Goal: Task Accomplishment & Management: Manage account settings

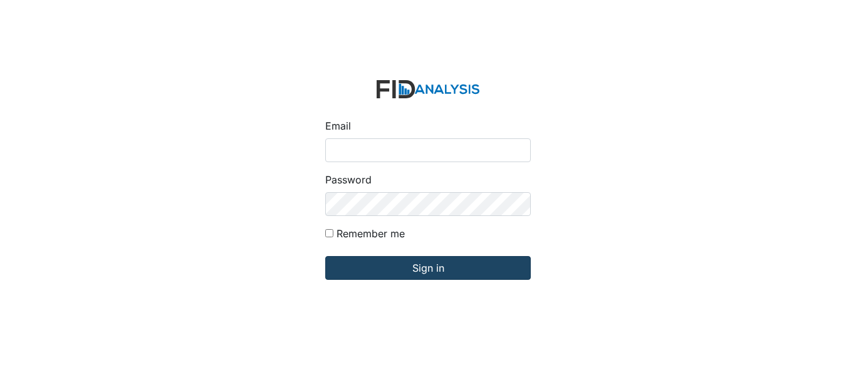
type input "[EMAIL_ADDRESS][DOMAIN_NAME]"
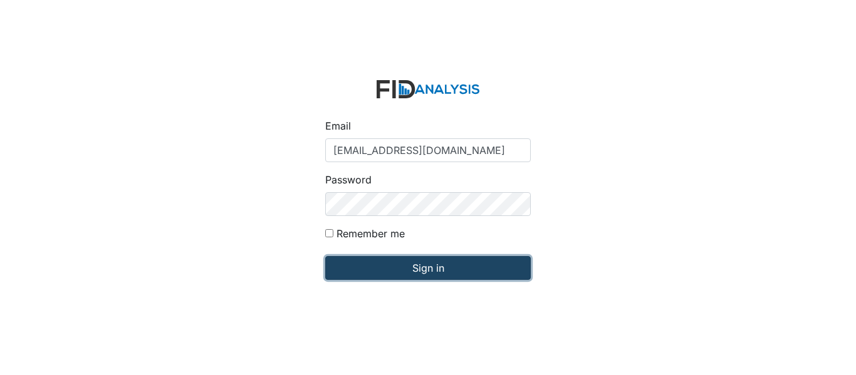
click at [368, 269] on input "Sign in" at bounding box center [428, 268] width 206 height 24
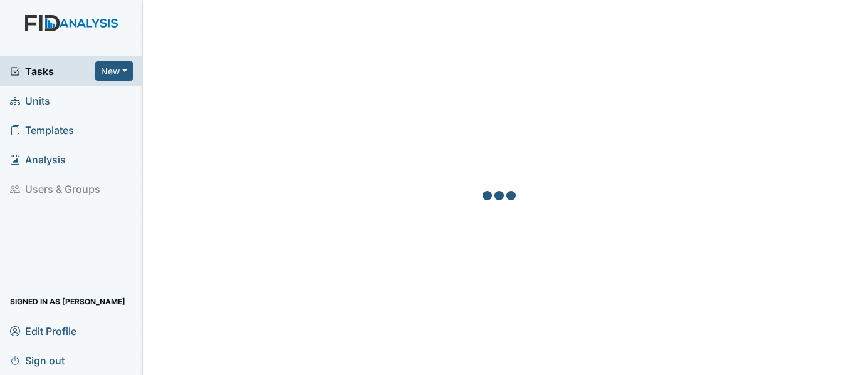
click at [46, 98] on span "Units" at bounding box center [30, 100] width 40 height 19
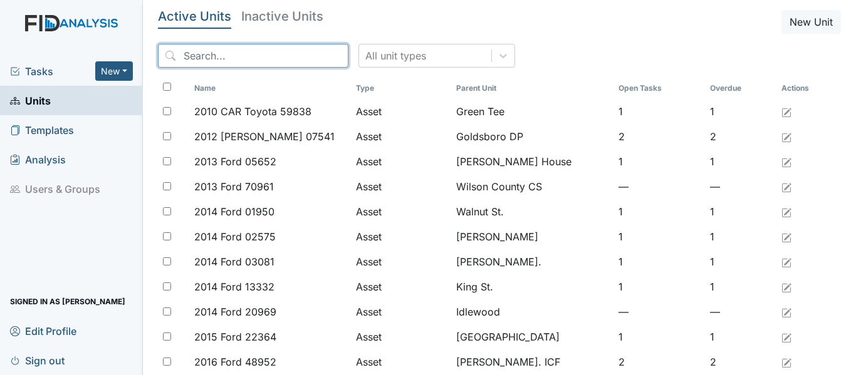
click at [182, 54] on input "search" at bounding box center [253, 56] width 191 height 24
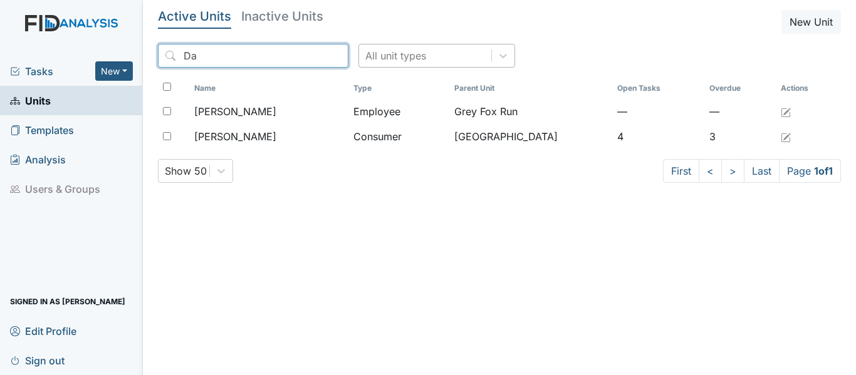
type input "D"
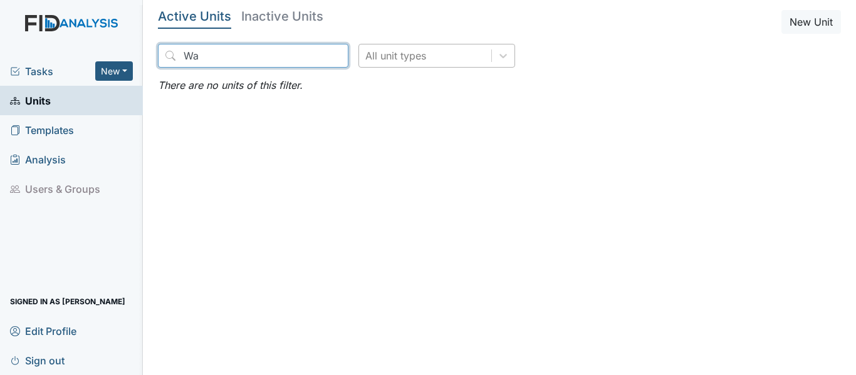
type input "W"
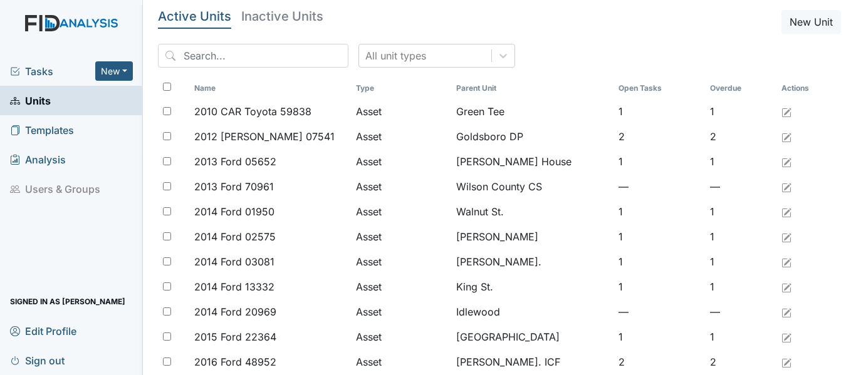
click at [53, 100] on link "Units" at bounding box center [71, 100] width 143 height 29
click at [184, 55] on input "search" at bounding box center [253, 56] width 191 height 24
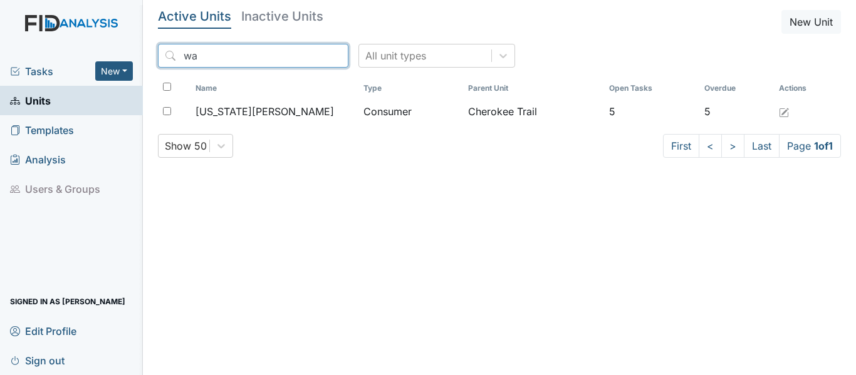
type input "w"
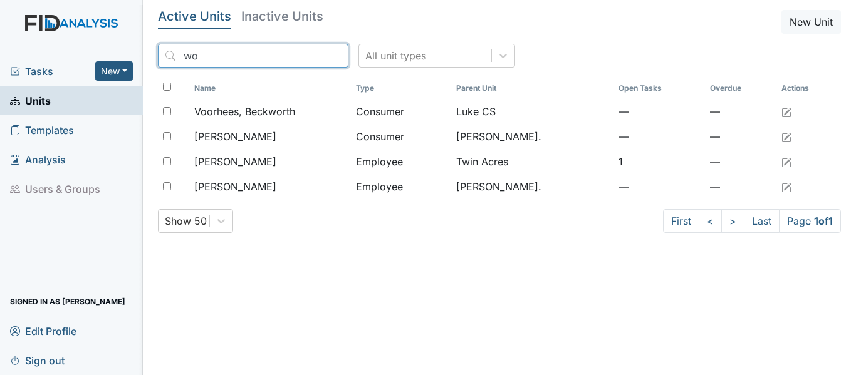
type input "w"
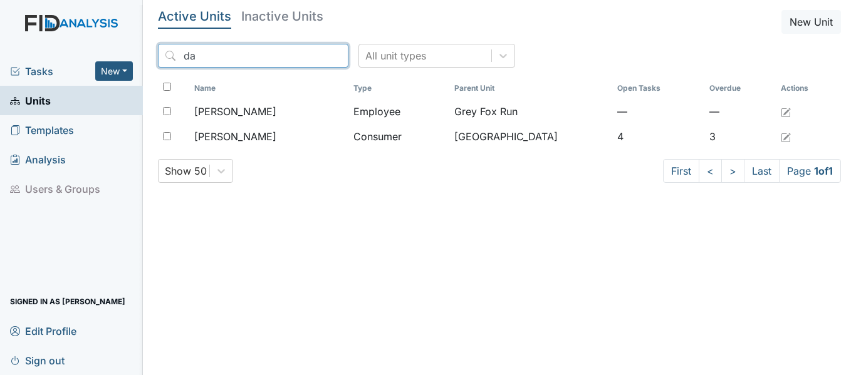
type input "d"
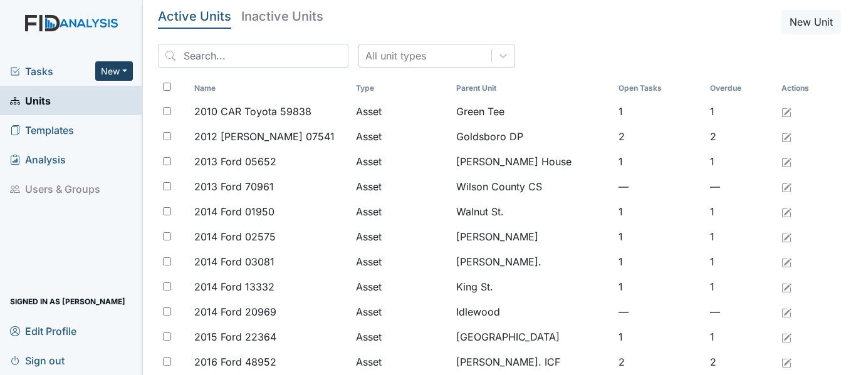
click at [125, 71] on button "New" at bounding box center [114, 70] width 38 height 19
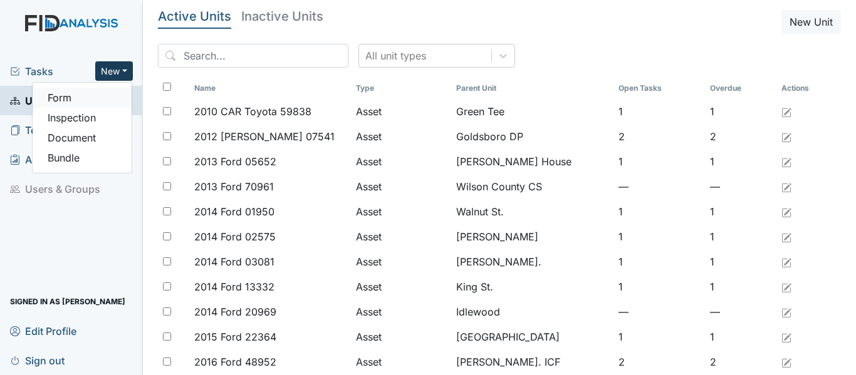
click at [65, 98] on link "Form" at bounding box center [82, 98] width 99 height 20
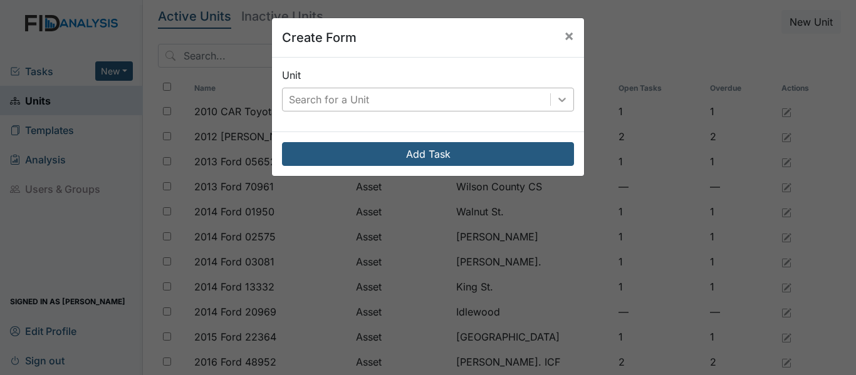
click at [558, 98] on icon at bounding box center [562, 99] width 13 height 13
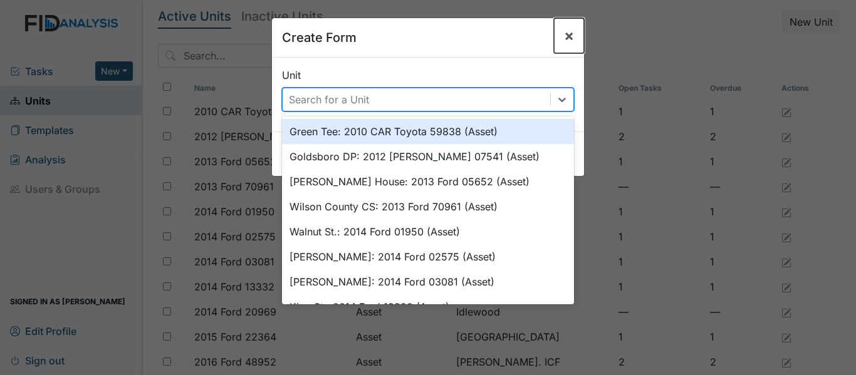
click at [558, 36] on button "×" at bounding box center [569, 35] width 30 height 35
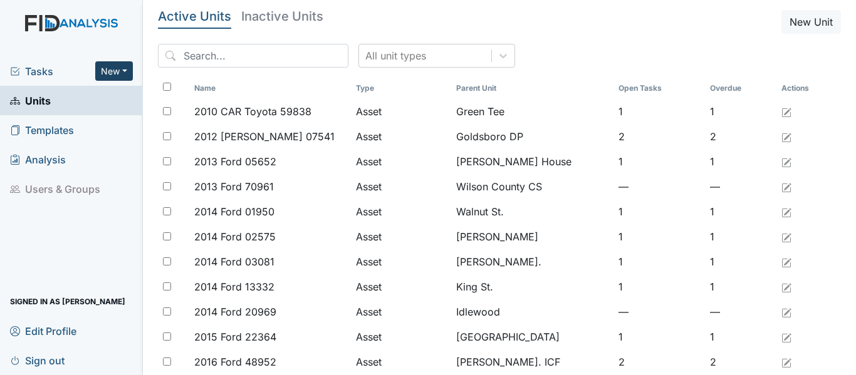
click at [127, 71] on button "New" at bounding box center [114, 70] width 38 height 19
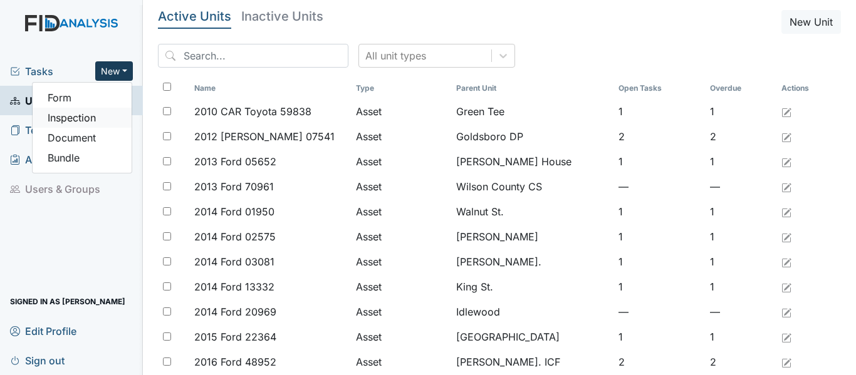
click at [76, 117] on link "Inspection" at bounding box center [82, 118] width 99 height 20
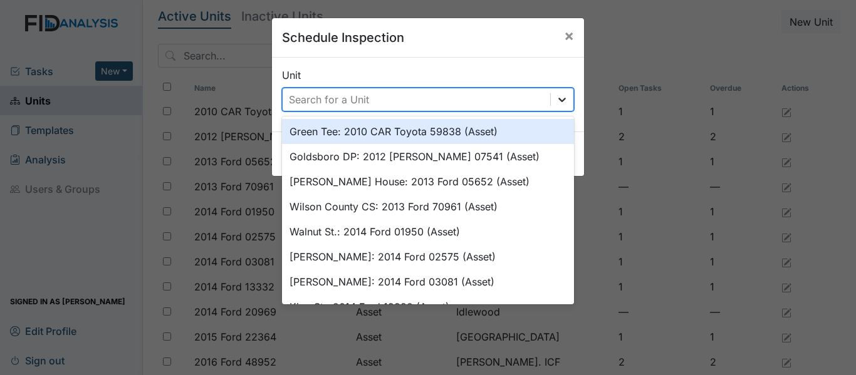
click at [556, 94] on icon at bounding box center [562, 99] width 13 height 13
click at [564, 30] on span "×" at bounding box center [569, 35] width 10 height 18
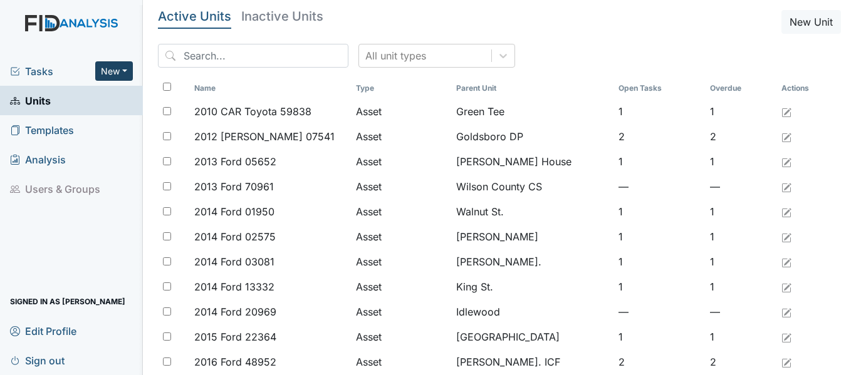
click at [126, 72] on button "New" at bounding box center [114, 70] width 38 height 19
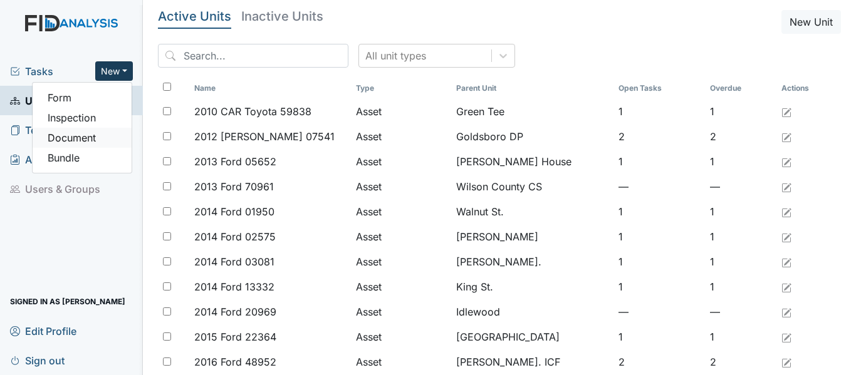
click at [76, 137] on link "Document" at bounding box center [82, 138] width 99 height 20
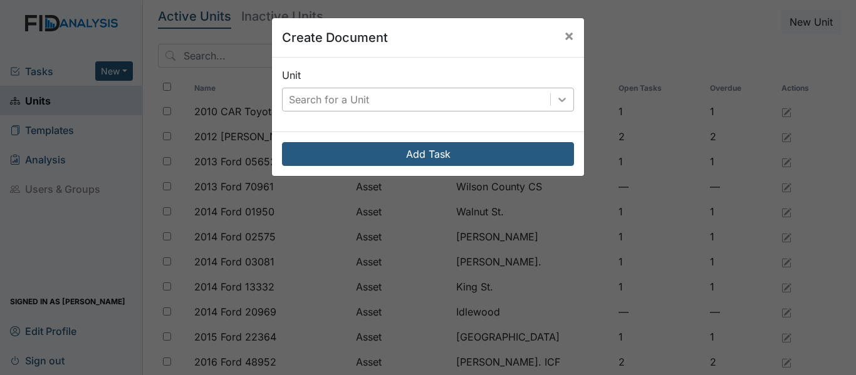
click at [558, 96] on icon at bounding box center [562, 99] width 13 height 13
drag, startPoint x: 565, startPoint y: 31, endPoint x: 516, endPoint y: 46, distance: 51.3
click at [564, 31] on span "×" at bounding box center [569, 35] width 10 height 18
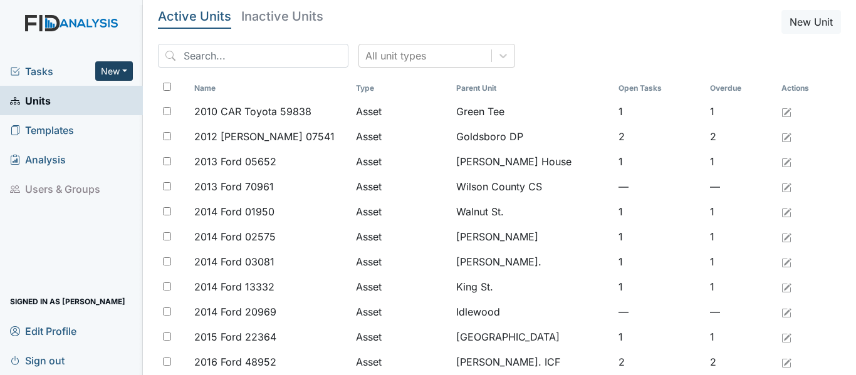
click at [131, 69] on button "New" at bounding box center [114, 70] width 38 height 19
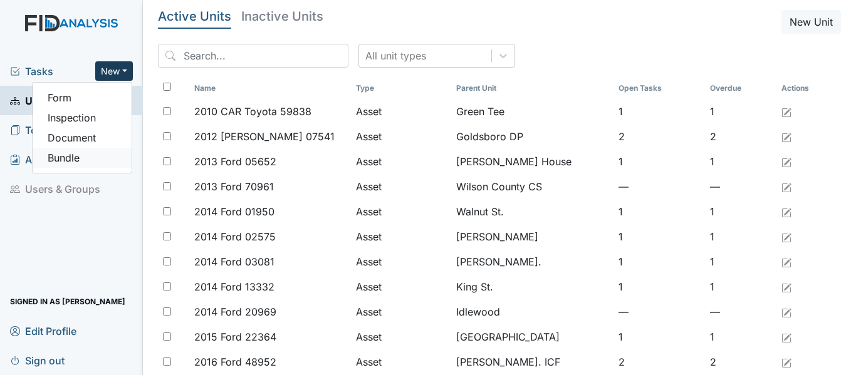
click at [71, 155] on link "Bundle" at bounding box center [82, 158] width 99 height 20
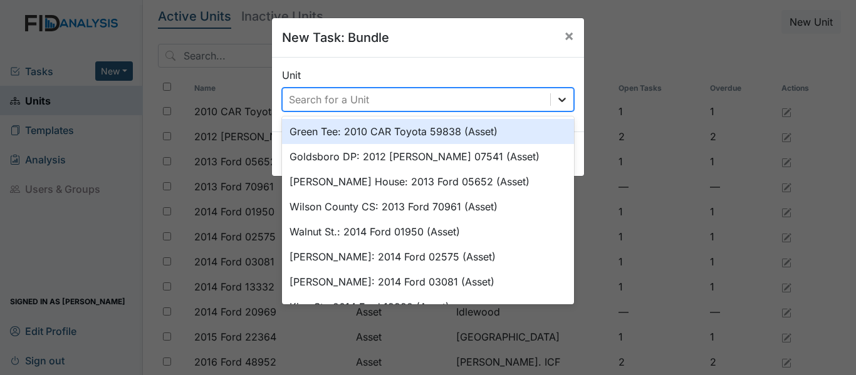
click at [556, 98] on icon at bounding box center [562, 99] width 13 height 13
click at [565, 33] on span "×" at bounding box center [569, 35] width 10 height 18
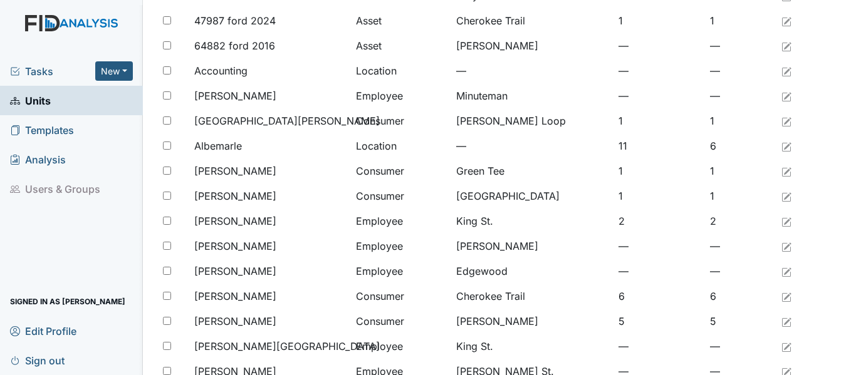
scroll to position [1031, 0]
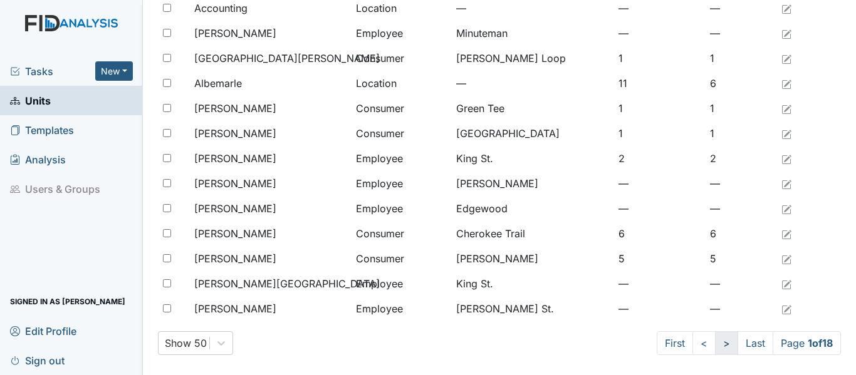
click at [715, 343] on link ">" at bounding box center [726, 344] width 23 height 24
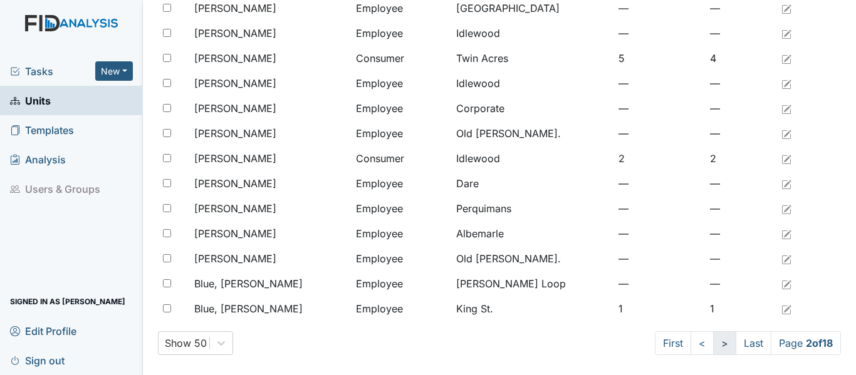
click at [713, 343] on link ">" at bounding box center [724, 344] width 23 height 24
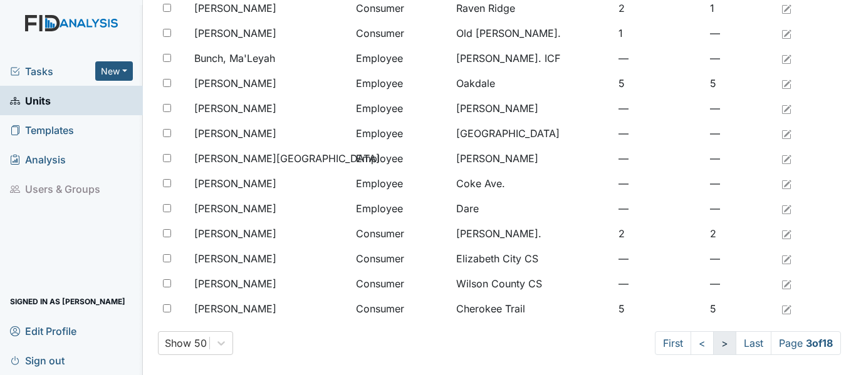
click at [713, 342] on link ">" at bounding box center [724, 344] width 23 height 24
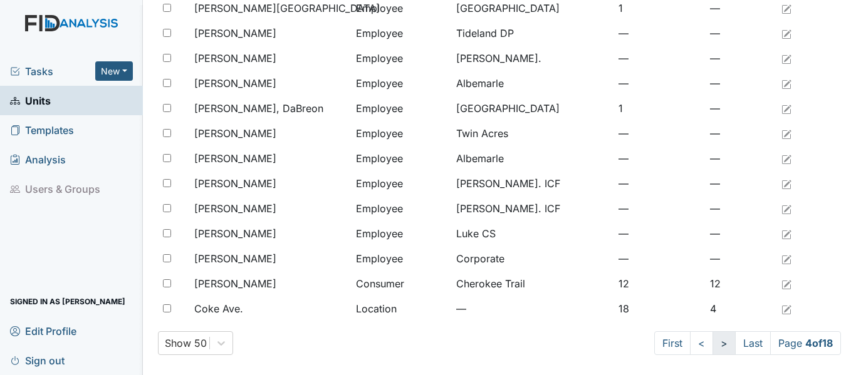
click at [713, 342] on link ">" at bounding box center [724, 344] width 23 height 24
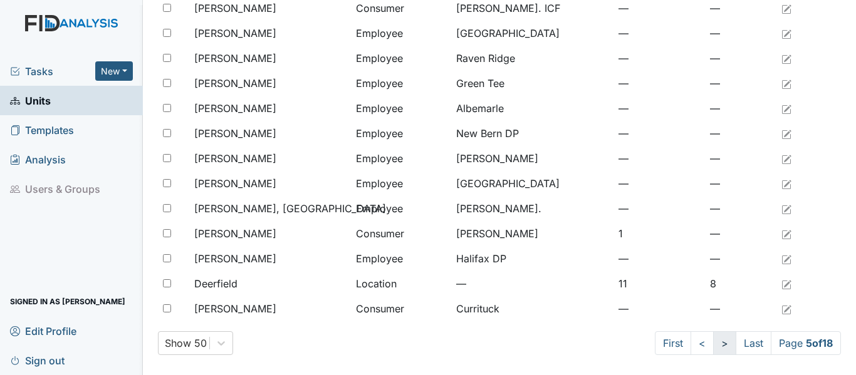
click at [713, 342] on link ">" at bounding box center [724, 344] width 23 height 24
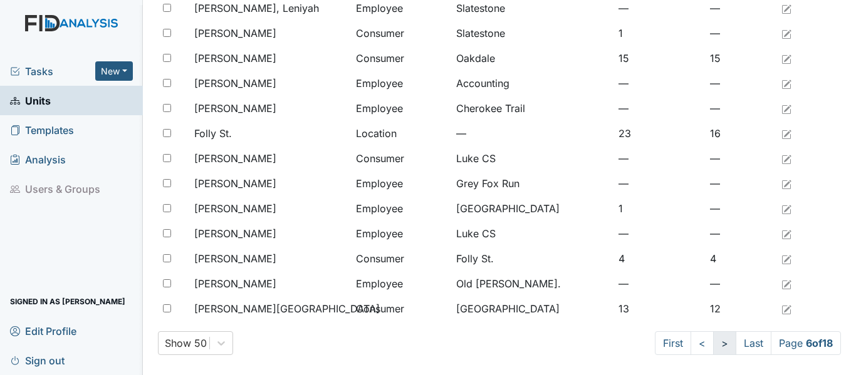
click at [713, 342] on link ">" at bounding box center [724, 344] width 23 height 24
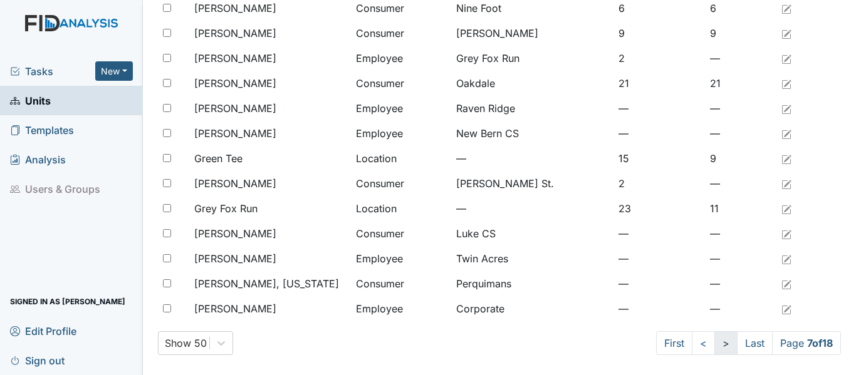
click at [714, 342] on link ">" at bounding box center [725, 344] width 23 height 24
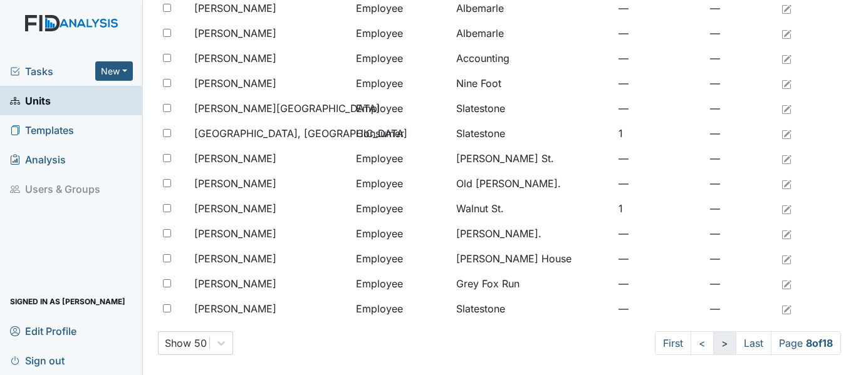
click at [713, 342] on link ">" at bounding box center [724, 344] width 23 height 24
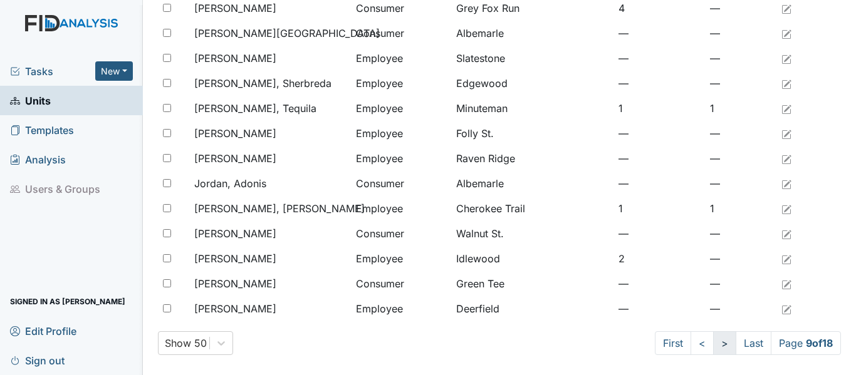
click at [713, 342] on link ">" at bounding box center [724, 344] width 23 height 24
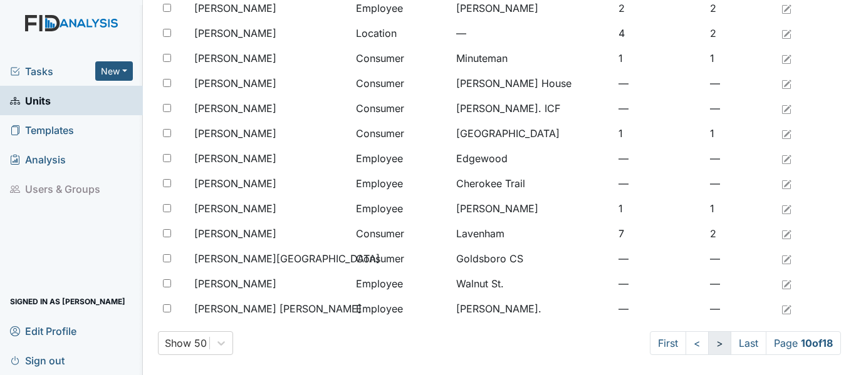
click at [712, 342] on link ">" at bounding box center [719, 344] width 23 height 24
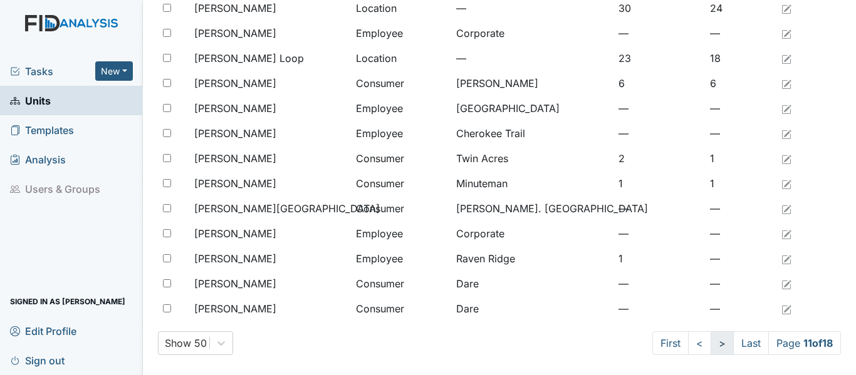
click at [712, 342] on link ">" at bounding box center [722, 344] width 23 height 24
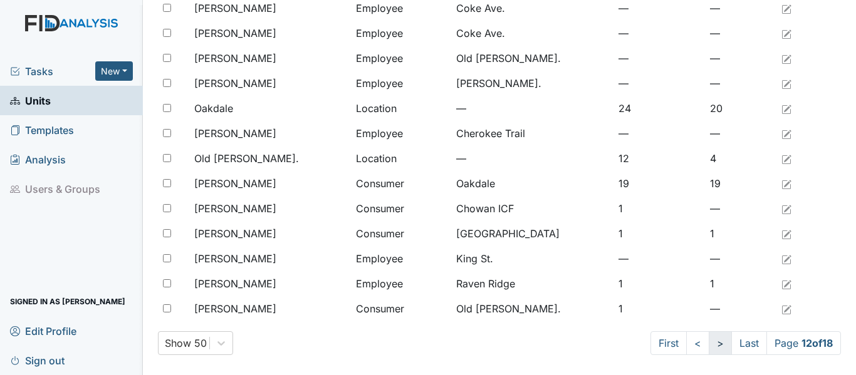
click at [712, 342] on link ">" at bounding box center [720, 344] width 23 height 24
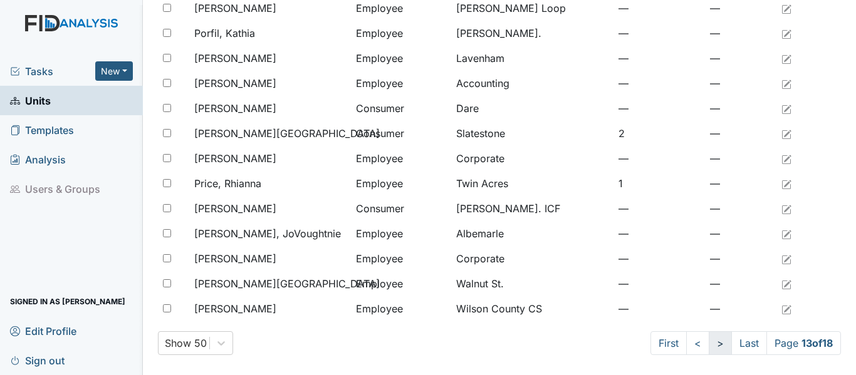
click at [712, 342] on link ">" at bounding box center [720, 344] width 23 height 24
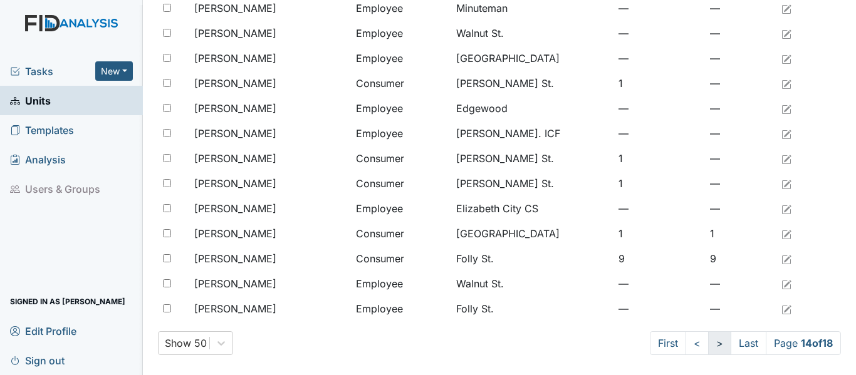
click at [712, 342] on link ">" at bounding box center [719, 344] width 23 height 24
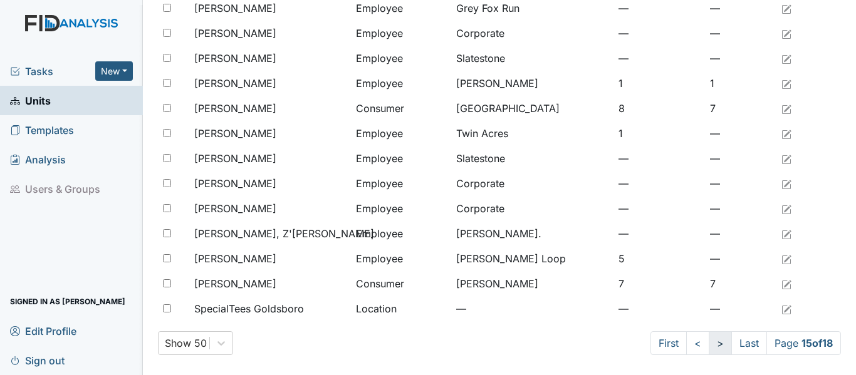
click at [712, 342] on link ">" at bounding box center [720, 344] width 23 height 24
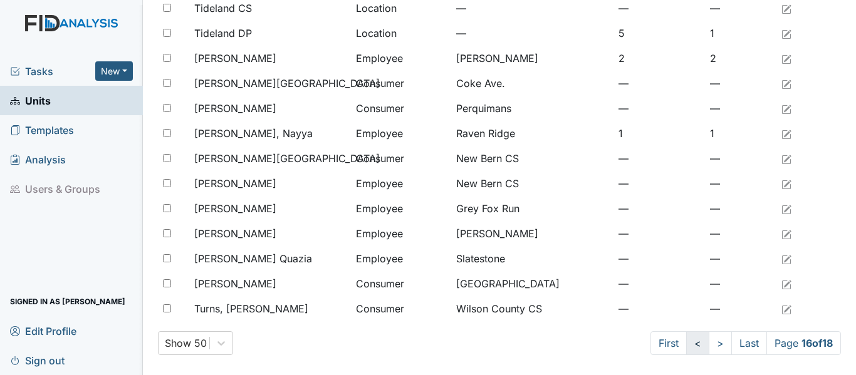
click at [686, 345] on link "<" at bounding box center [697, 344] width 23 height 24
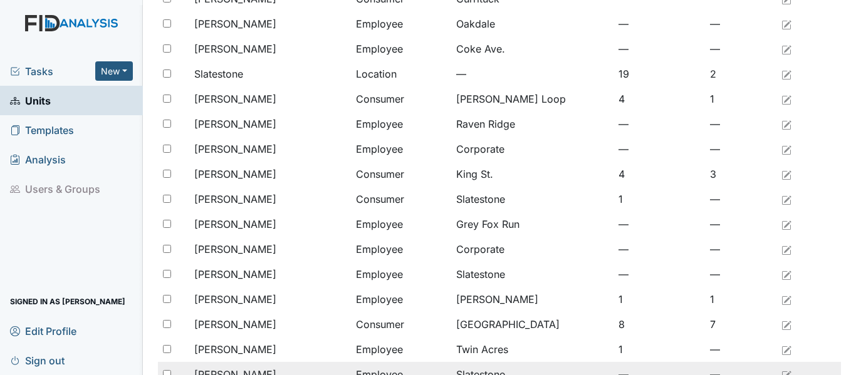
scroll to position [1031, 0]
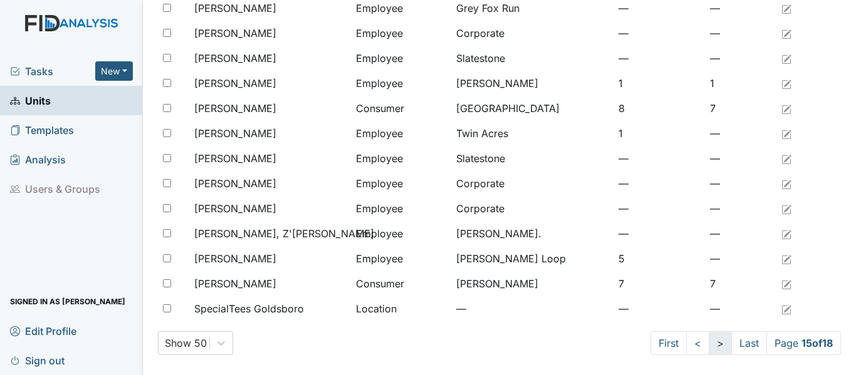
click at [712, 345] on link ">" at bounding box center [720, 344] width 23 height 24
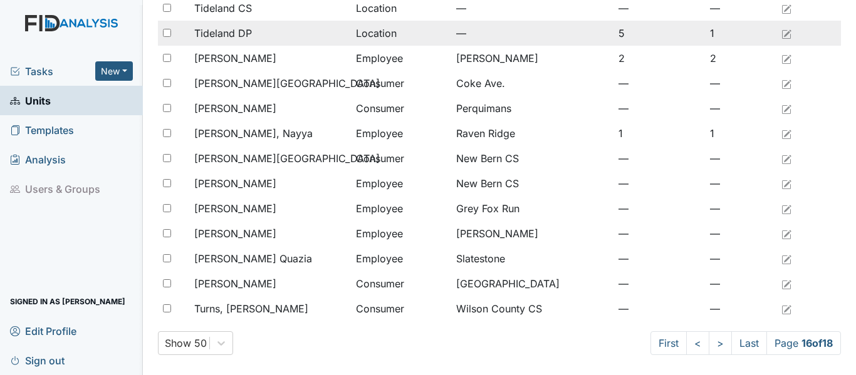
click at [165, 33] on input "checkbox" at bounding box center [167, 33] width 8 height 8
checkbox input "true"
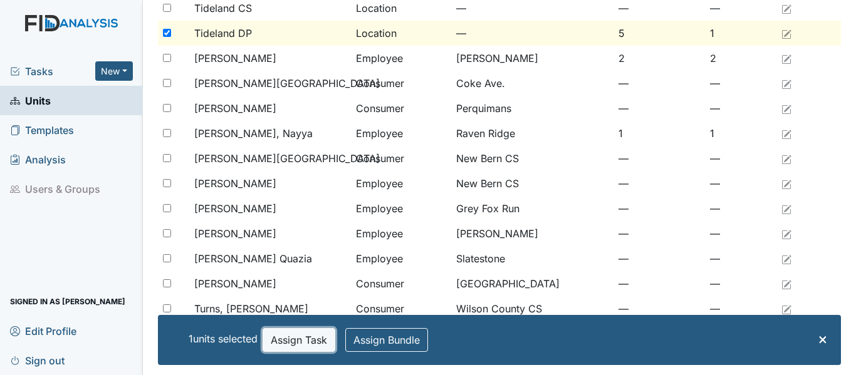
click at [305, 338] on button "Assign Task" at bounding box center [299, 340] width 73 height 24
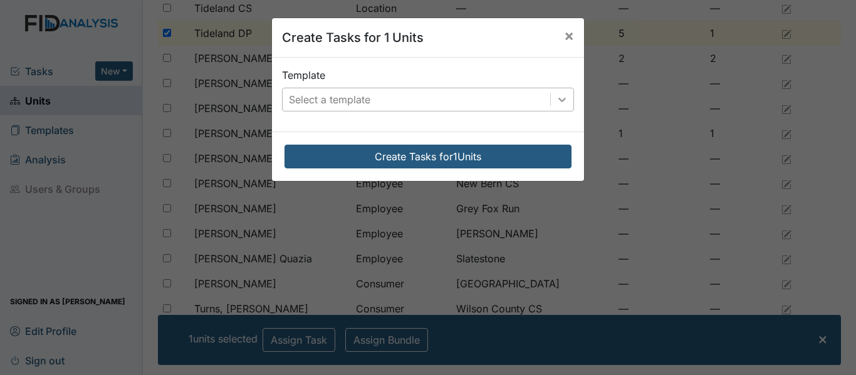
click at [556, 98] on icon at bounding box center [562, 99] width 13 height 13
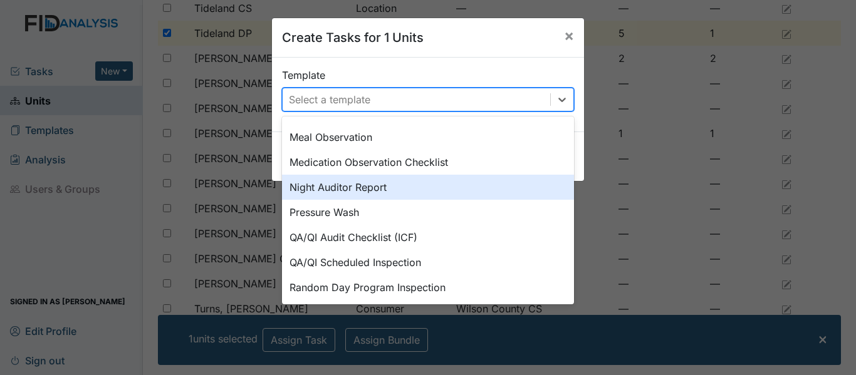
scroll to position [657, 0]
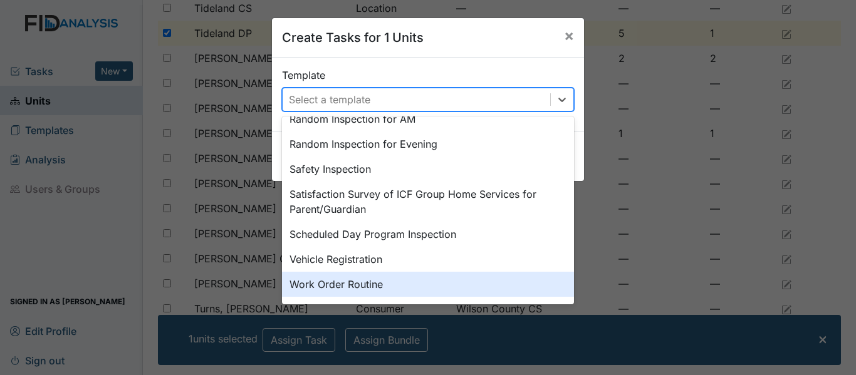
click at [323, 283] on div "Work Order Routine" at bounding box center [428, 284] width 292 height 25
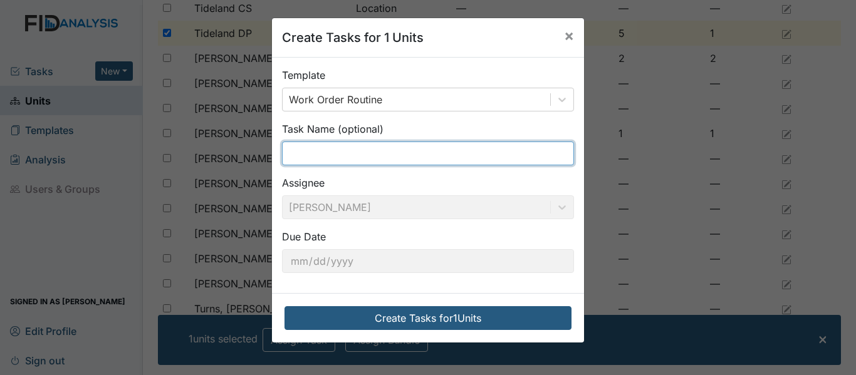
click at [285, 151] on input "text" at bounding box center [428, 154] width 292 height 24
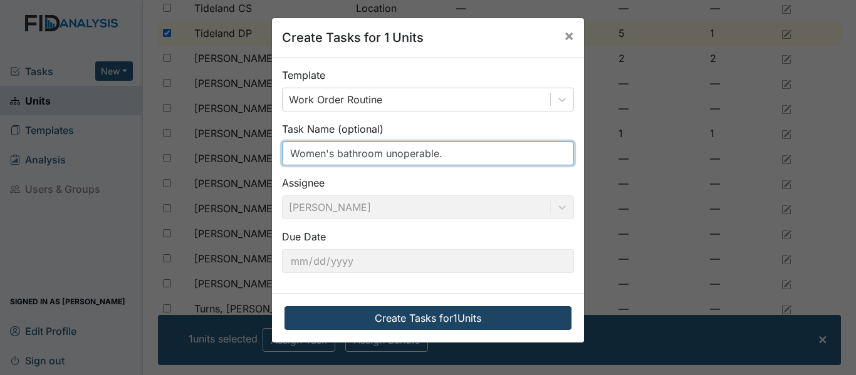
type input "Women's bathroom unoperable."
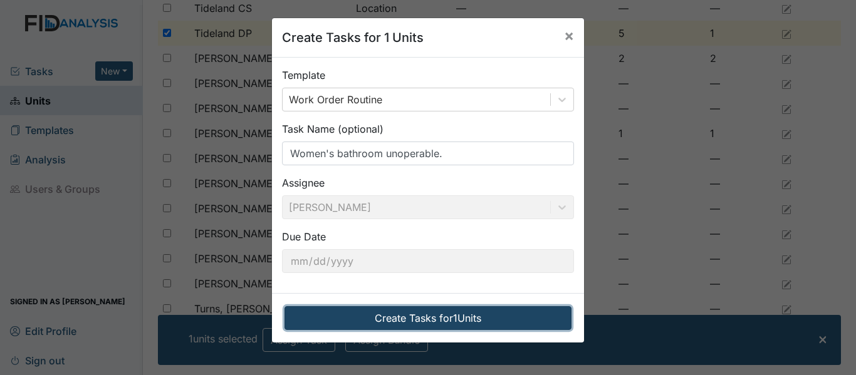
click at [414, 320] on button "Create Tasks for 1 Units" at bounding box center [428, 318] width 287 height 24
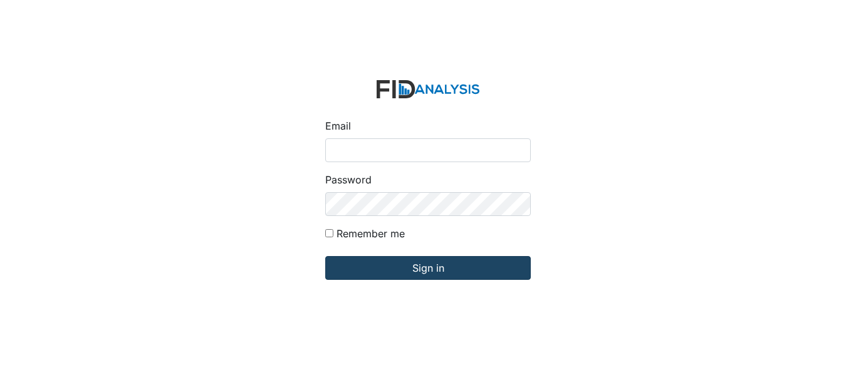
type input "[EMAIL_ADDRESS][DOMAIN_NAME]"
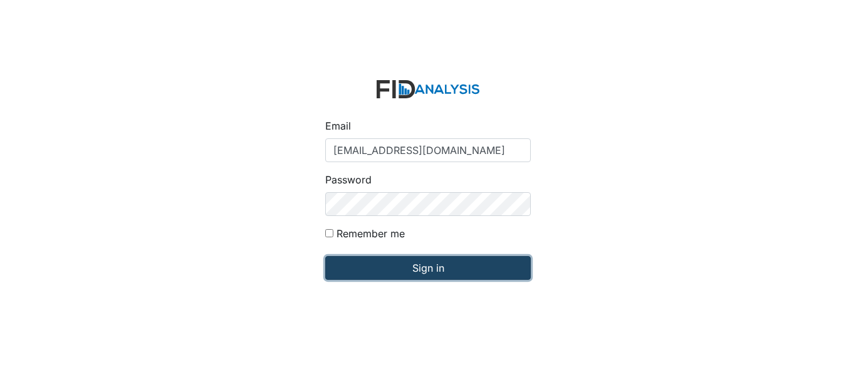
click at [376, 275] on input "Sign in" at bounding box center [428, 268] width 206 height 24
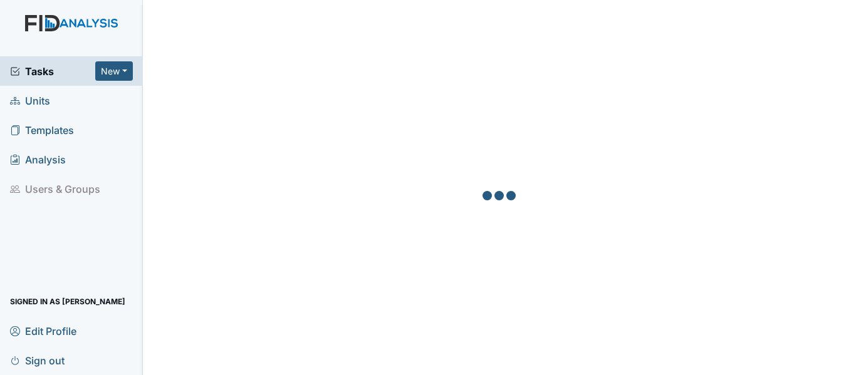
click at [48, 98] on span "Units" at bounding box center [30, 100] width 40 height 19
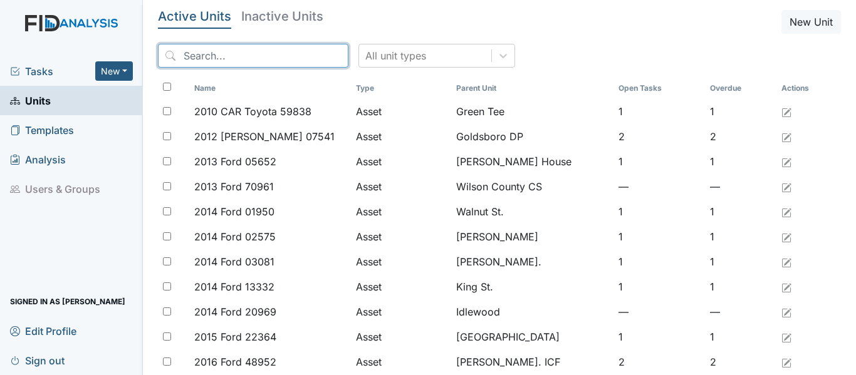
click at [182, 56] on input "search" at bounding box center [253, 56] width 191 height 24
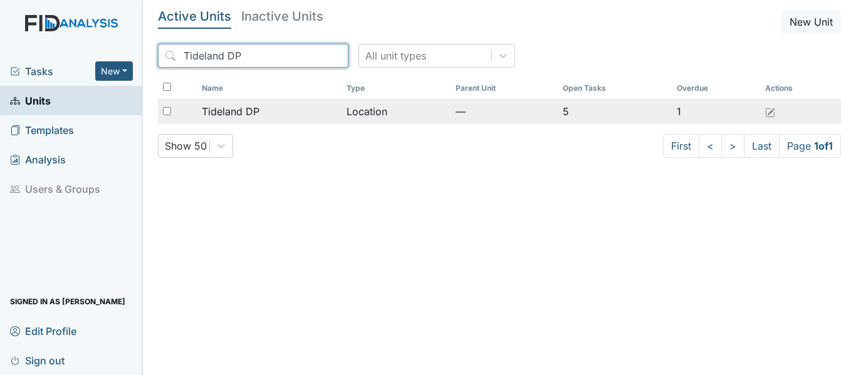
type input "Tideland DP"
click at [316, 117] on div "Tideland DP" at bounding box center [269, 111] width 135 height 15
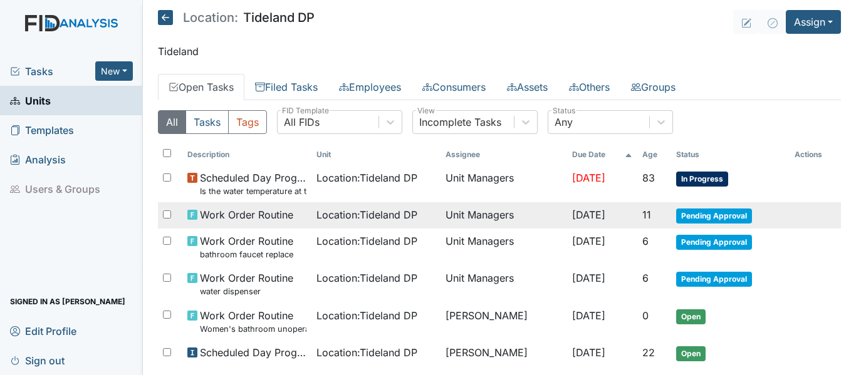
click at [713, 217] on span "Pending Approval" at bounding box center [714, 216] width 76 height 15
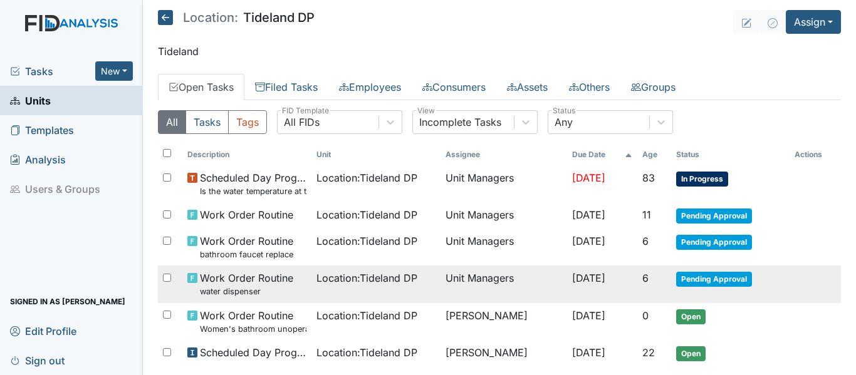
scroll to position [55, 0]
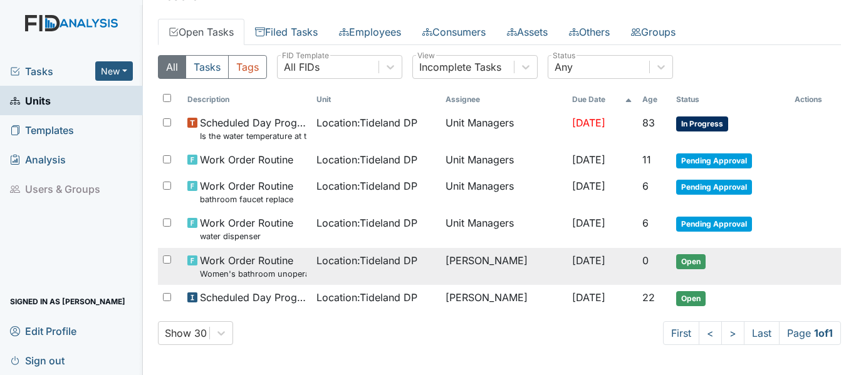
click at [687, 262] on span "Open" at bounding box center [690, 261] width 29 height 15
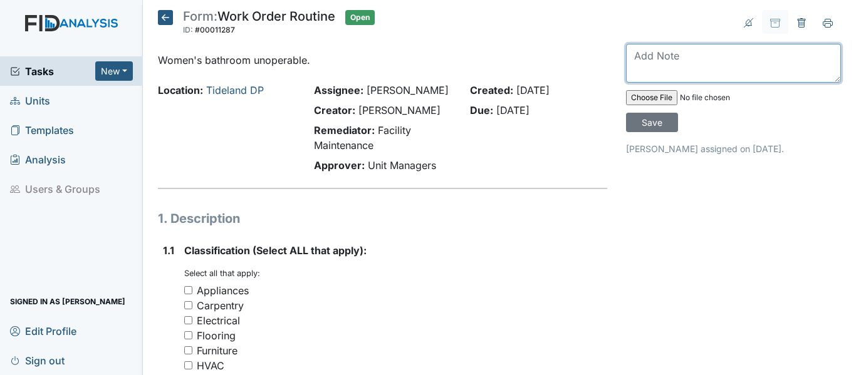
click at [631, 55] on textarea at bounding box center [733, 63] width 215 height 39
type textarea "Repaired"
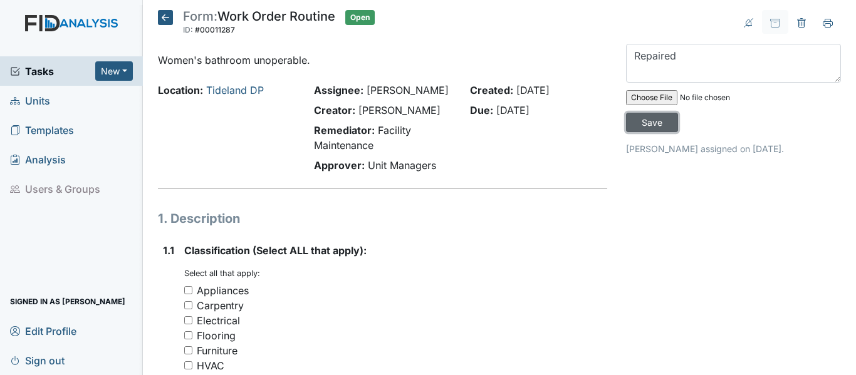
click at [645, 127] on input "Save" at bounding box center [652, 122] width 52 height 19
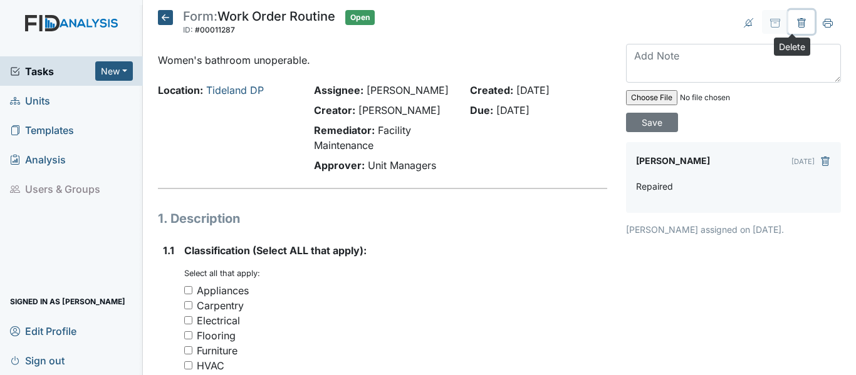
click at [797, 18] on icon at bounding box center [802, 23] width 10 height 10
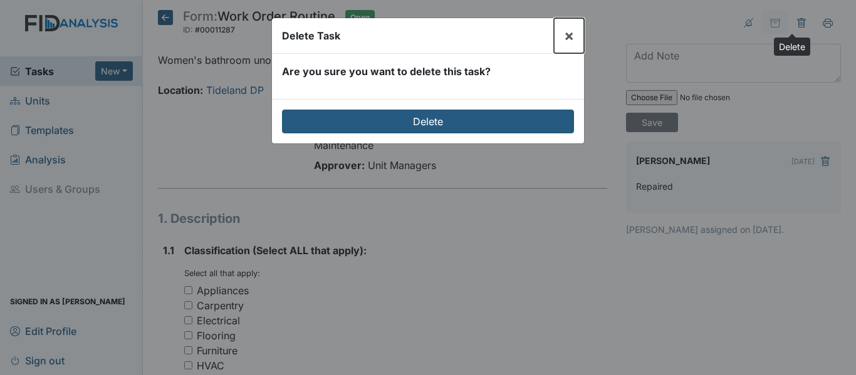
click at [572, 33] on span "×" at bounding box center [569, 35] width 10 height 18
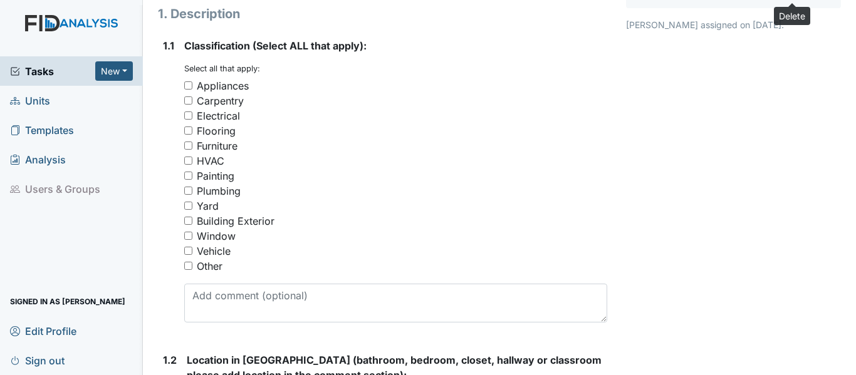
scroll to position [251, 0]
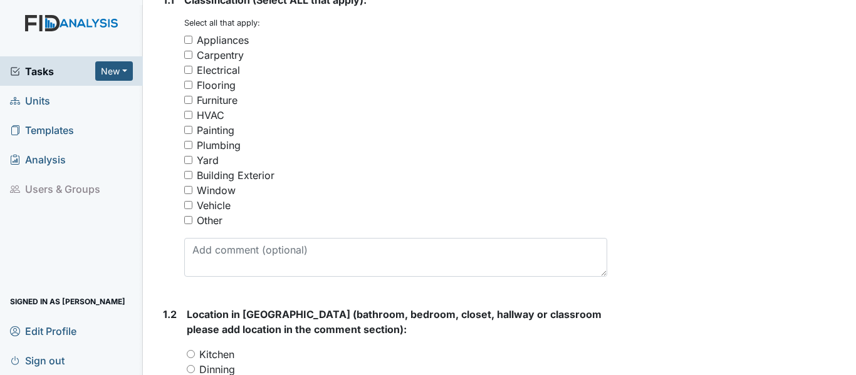
click at [190, 144] on input "Plumbing" at bounding box center [188, 145] width 8 height 8
checkbox input "true"
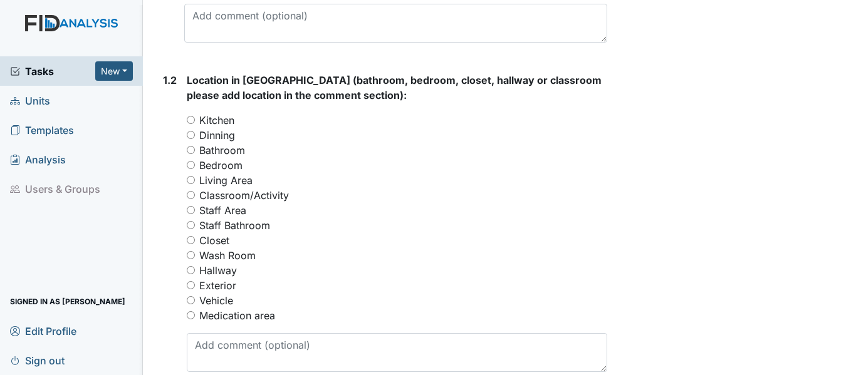
scroll to position [564, 0]
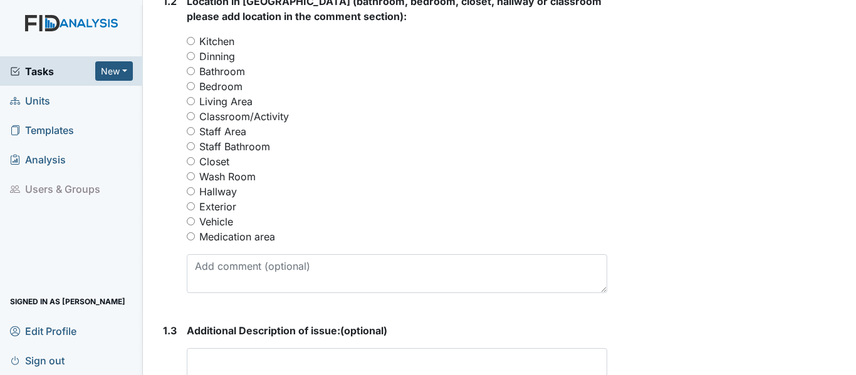
click at [191, 146] on input "Staff Bathroom" at bounding box center [191, 146] width 8 height 8
radio input "true"
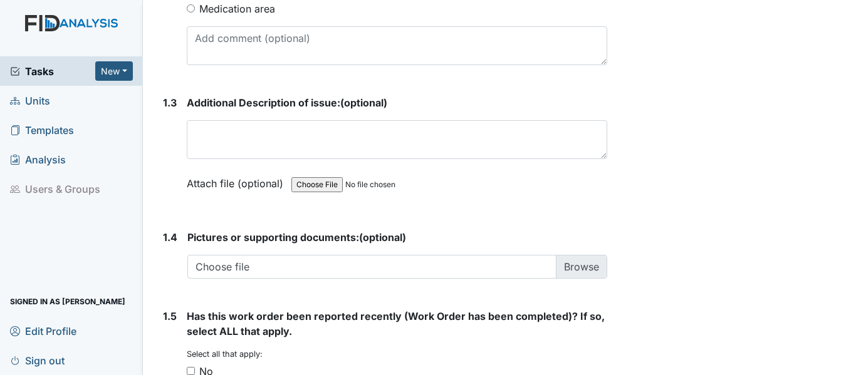
scroll to position [815, 0]
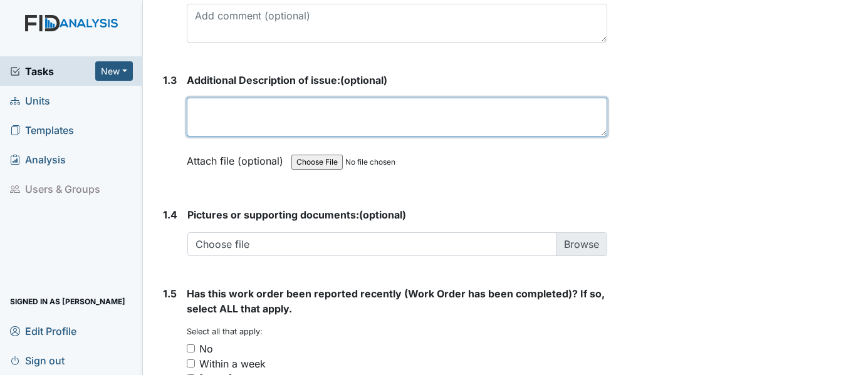
click at [189, 109] on textarea at bounding box center [397, 117] width 421 height 39
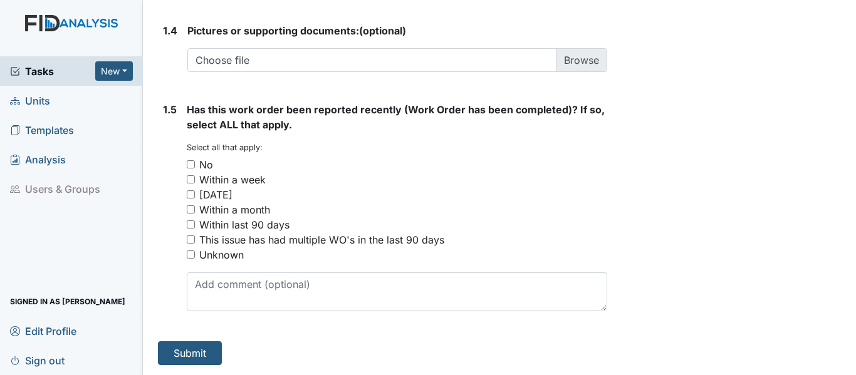
type textarea "Women's bathroom unoperable."
click at [192, 162] on input "No" at bounding box center [191, 164] width 8 height 8
checkbox input "true"
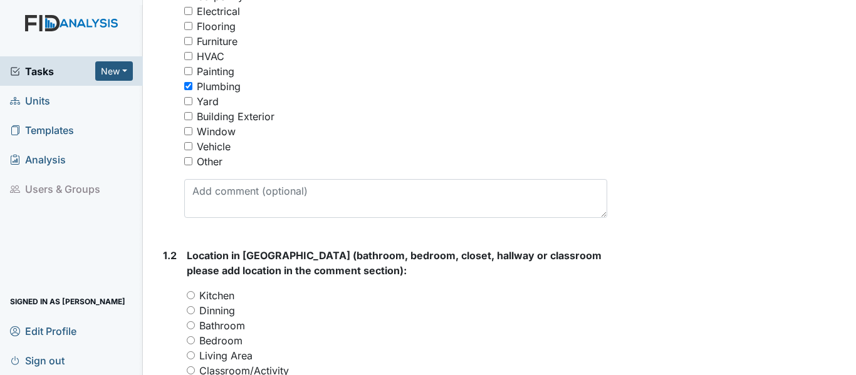
scroll to position [0, 0]
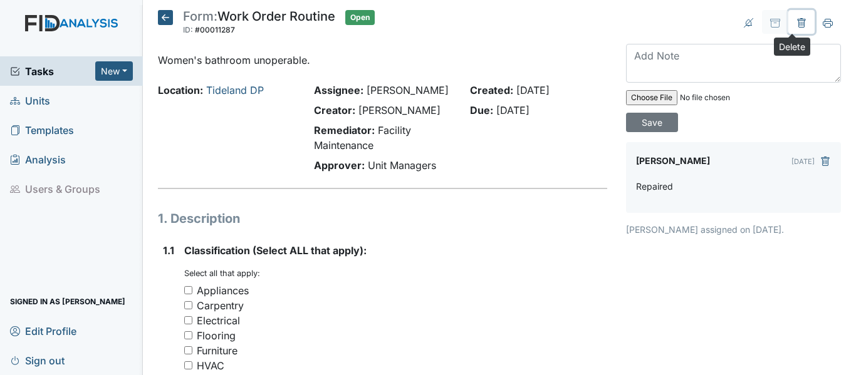
click at [797, 22] on icon at bounding box center [801, 22] width 8 height 9
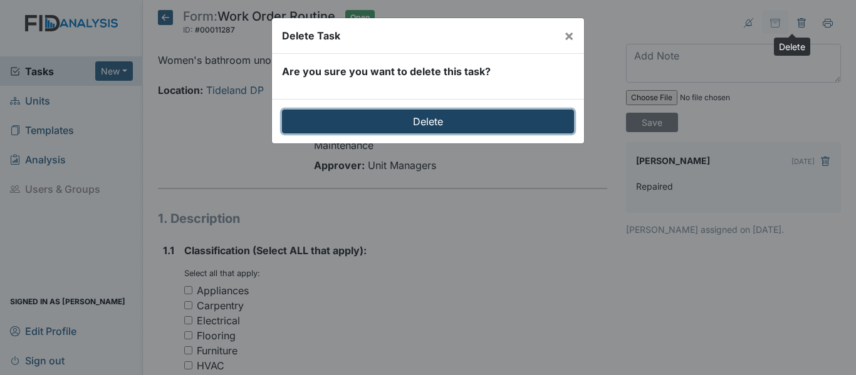
click at [400, 125] on input "Delete" at bounding box center [428, 122] width 292 height 24
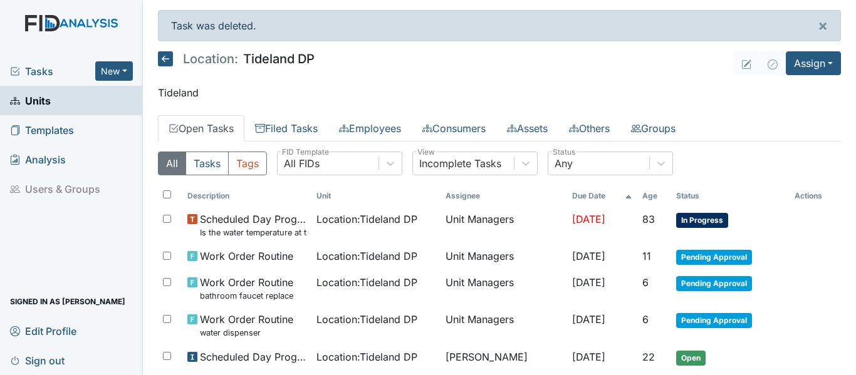
click at [166, 57] on icon at bounding box center [165, 58] width 15 height 15
